Goal: Find specific page/section: Find specific page/section

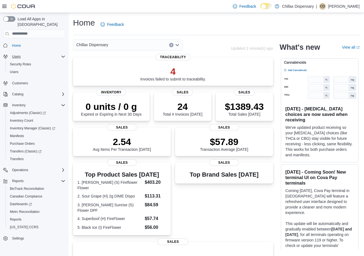
click at [22, 53] on button "Users" at bounding box center [16, 56] width 13 height 7
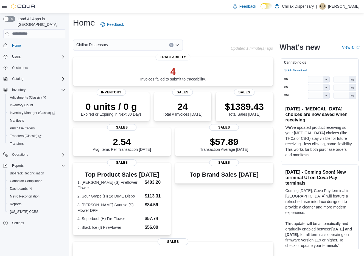
click at [19, 54] on span "Users" at bounding box center [16, 56] width 9 height 4
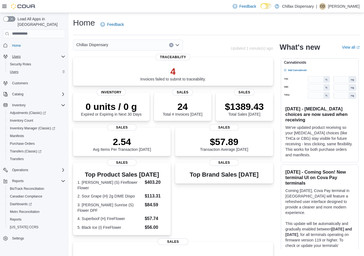
click at [22, 69] on div "Users" at bounding box center [37, 72] width 58 height 7
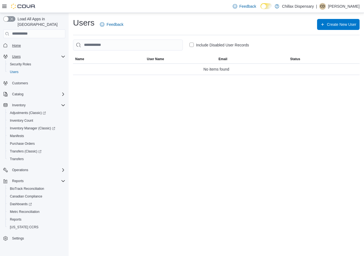
click at [17, 43] on span "Home" at bounding box center [16, 45] width 9 height 4
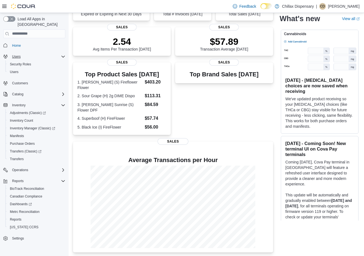
scroll to position [100, 0]
click at [20, 134] on span "Manifests" at bounding box center [17, 136] width 14 height 4
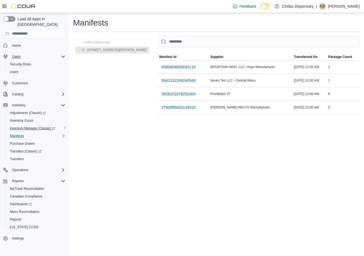
click at [34, 126] on span "Inventory Manager (Classic)" at bounding box center [32, 128] width 45 height 4
click at [29, 126] on span "Inventory Manager (Classic)" at bounding box center [32, 128] width 45 height 4
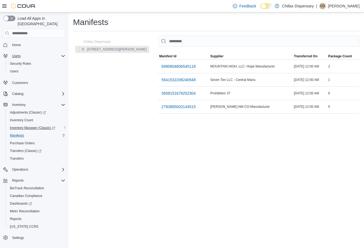
click at [47, 126] on span "Inventory Manager (Classic)" at bounding box center [32, 128] width 45 height 4
click at [16, 42] on span "Home" at bounding box center [16, 45] width 9 height 7
